Goal: Task Accomplishment & Management: Complete application form

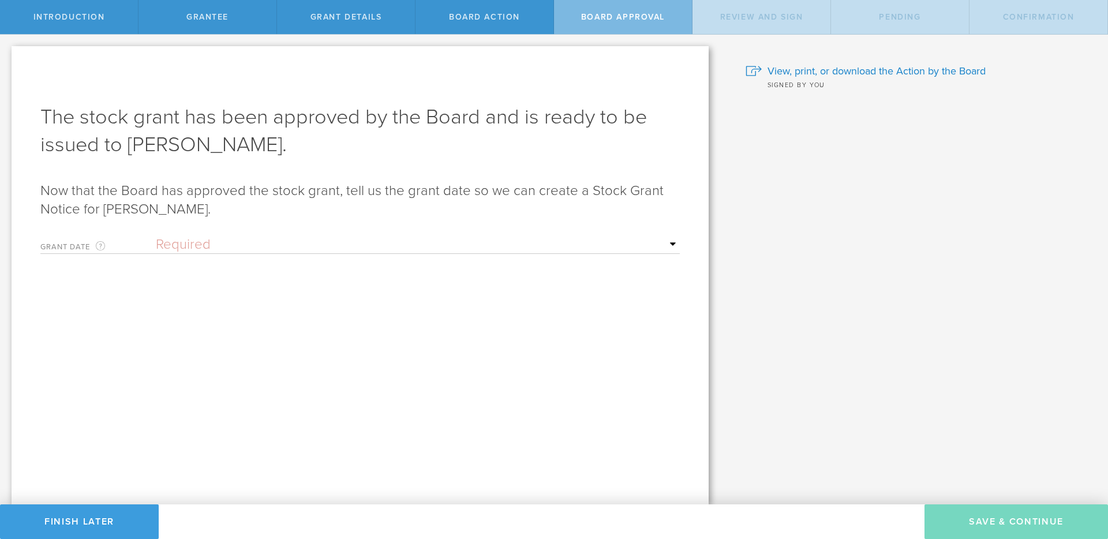
click at [474, 238] on select "Required Upon grantee's signature A specific date" at bounding box center [418, 244] width 524 height 17
select select "uponGranteeSignature"
click at [156, 236] on select "Required Upon grantee's signature A specific date" at bounding box center [418, 244] width 524 height 17
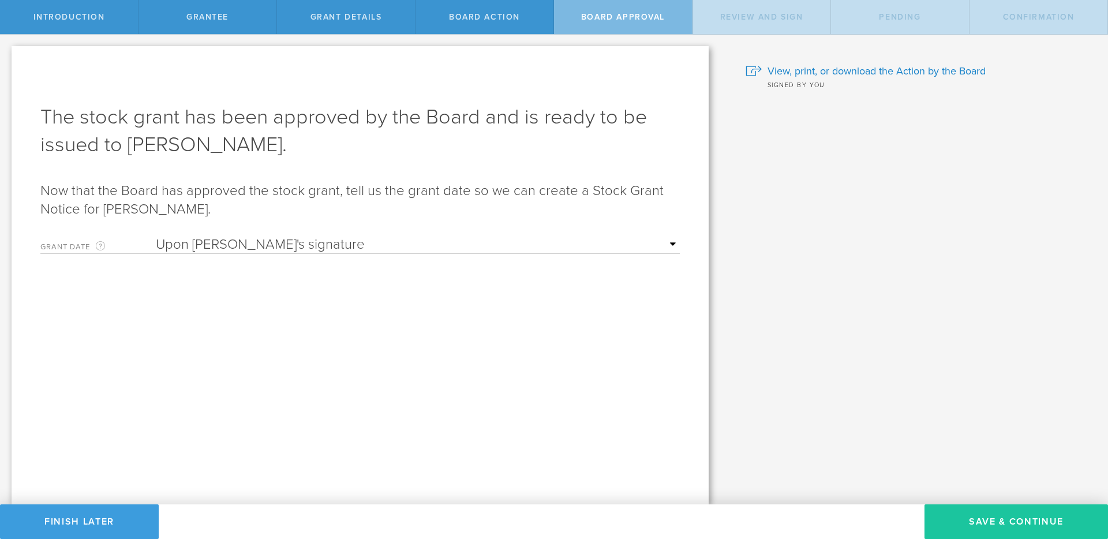
click at [1001, 517] on button "Save & Continue" at bounding box center [1015, 521] width 183 height 35
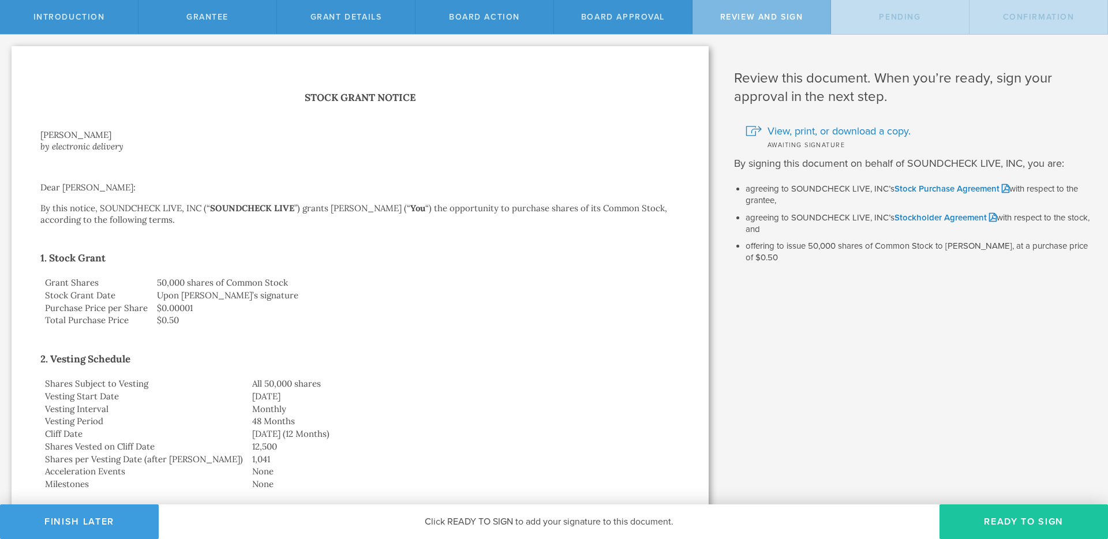
click at [997, 516] on button "Ready to Sign" at bounding box center [1023, 521] width 168 height 35
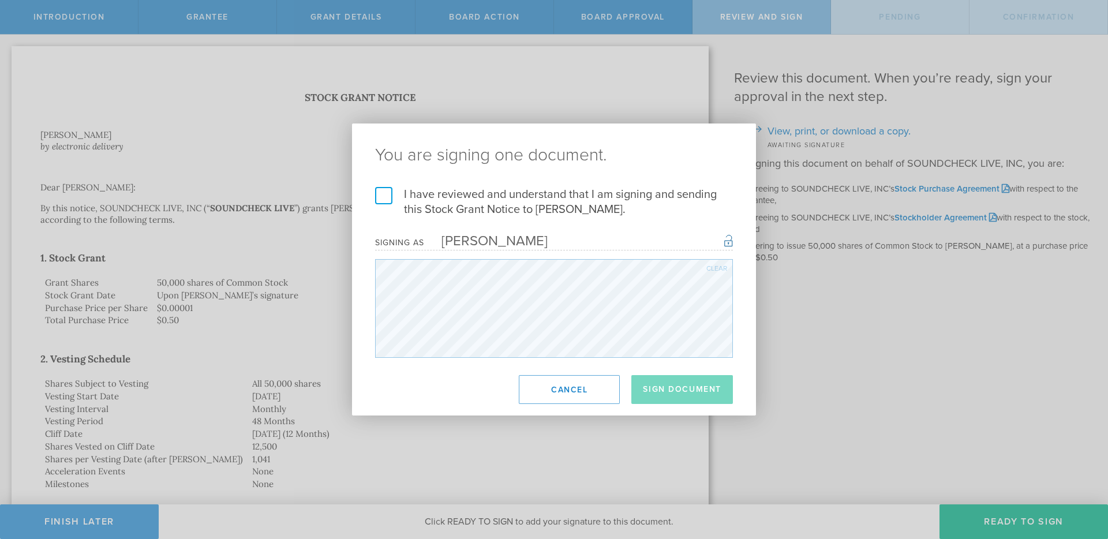
click at [502, 195] on label "I have reviewed and understand that I am signing and sending this Stock Grant N…" at bounding box center [554, 202] width 358 height 30
click at [0, 0] on input "I have reviewed and understand that I am signing and sending this Stock Grant N…" at bounding box center [0, 0] width 0 height 0
click at [654, 381] on button "Sign Document" at bounding box center [682, 389] width 102 height 29
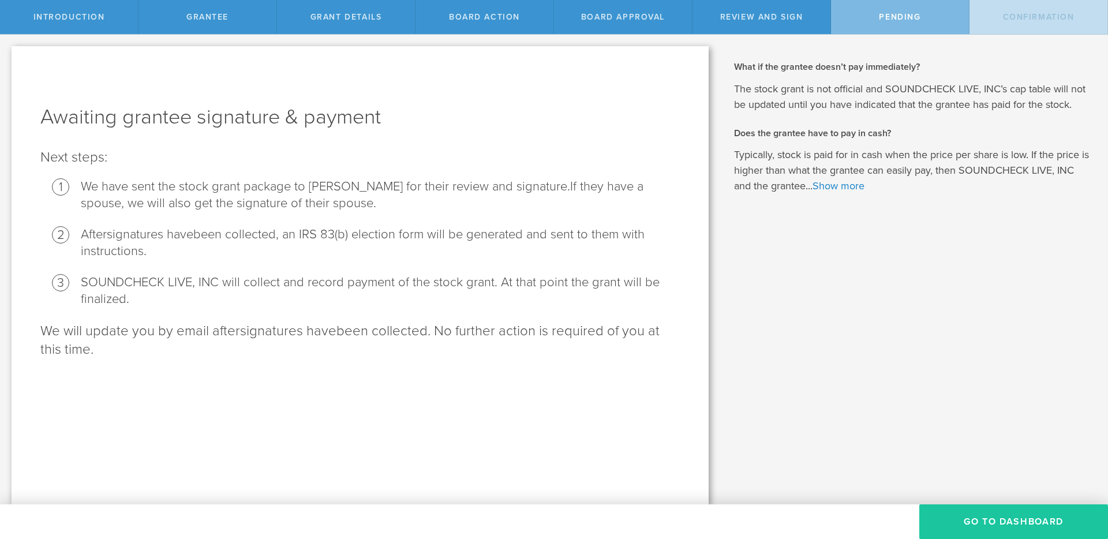
click at [991, 518] on button "Go To Dashboard" at bounding box center [1013, 521] width 189 height 35
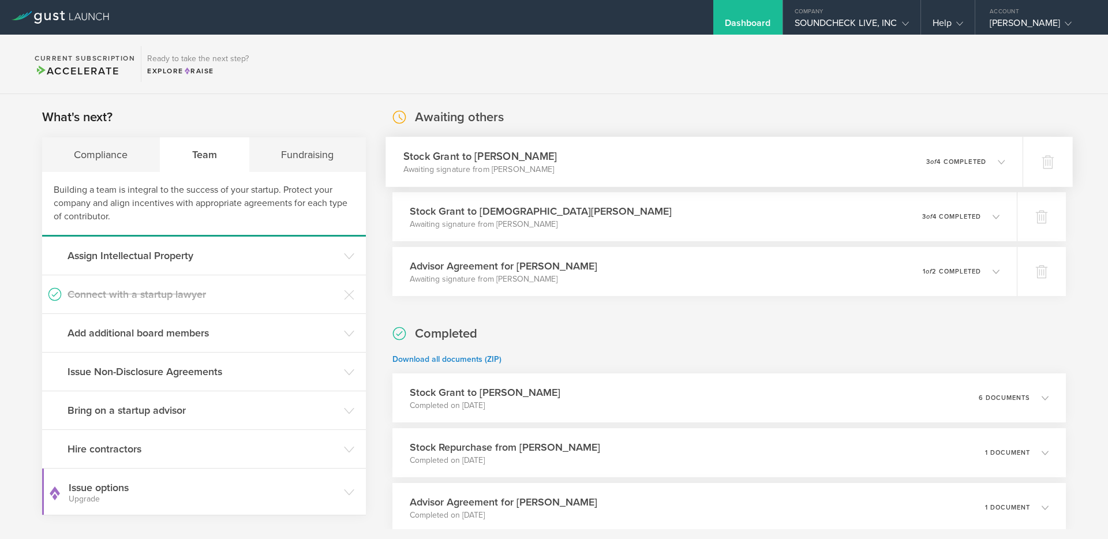
click at [924, 173] on div "Stock [PERSON_NAME] to [PERSON_NAME] Awaiting signature from [PERSON_NAME] 0 un…" at bounding box center [703, 162] width 637 height 50
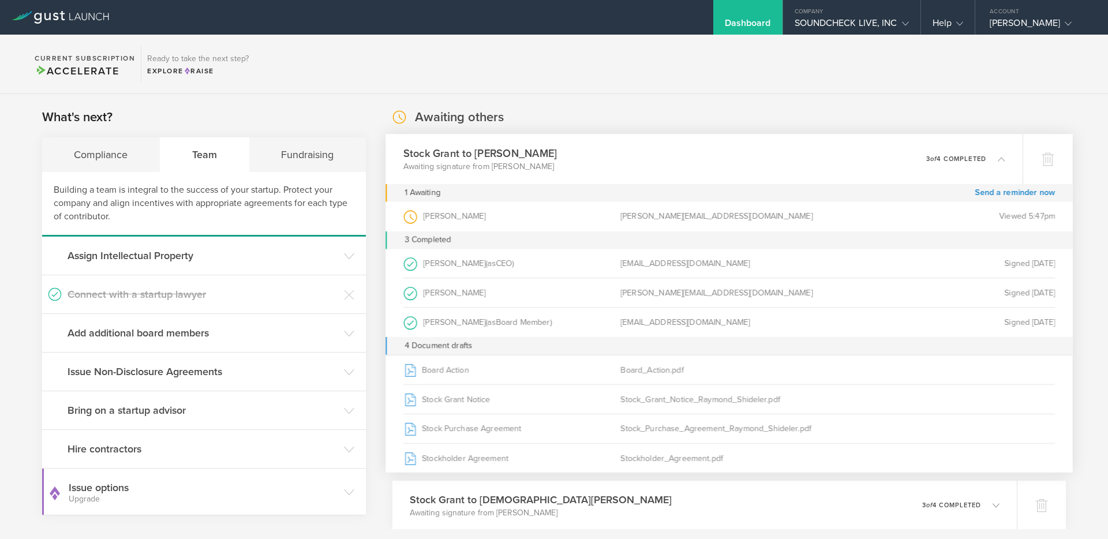
click at [926, 168] on div "0 undeliverable 3 of 4 completed" at bounding box center [965, 159] width 79 height 20
